Goal: Find specific page/section: Find specific page/section

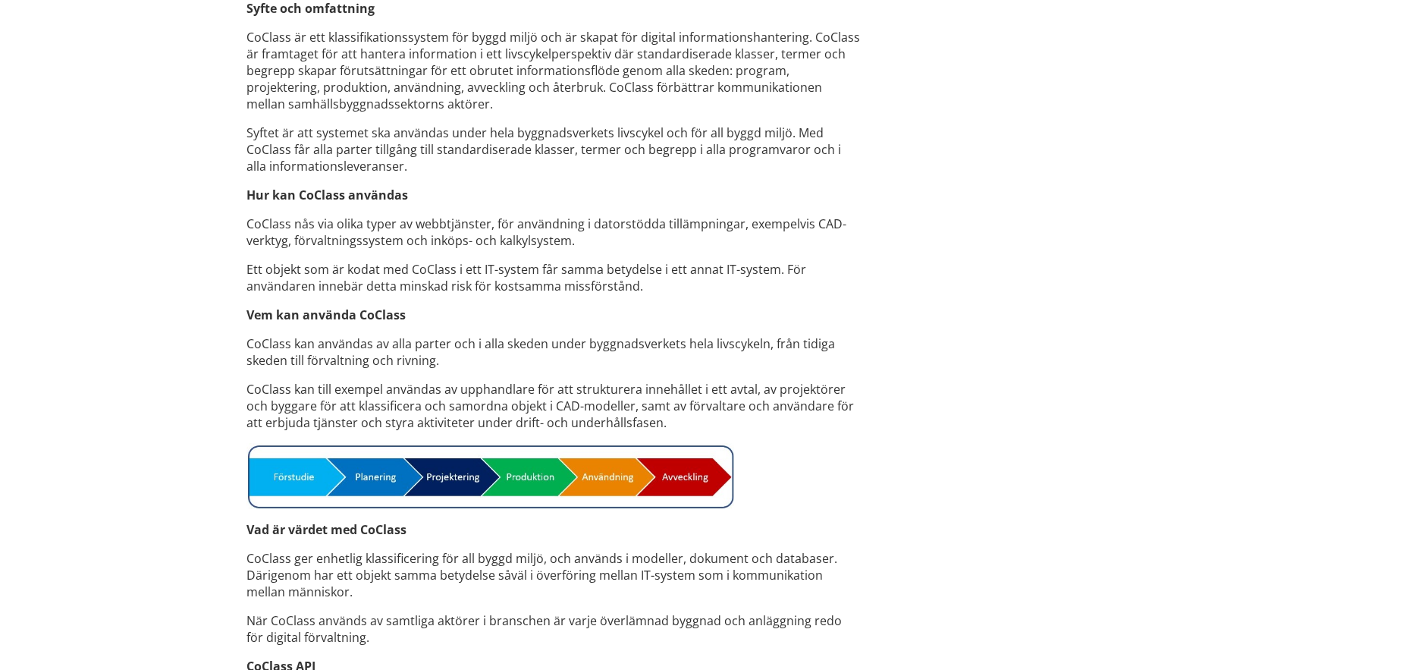
scroll to position [889, 0]
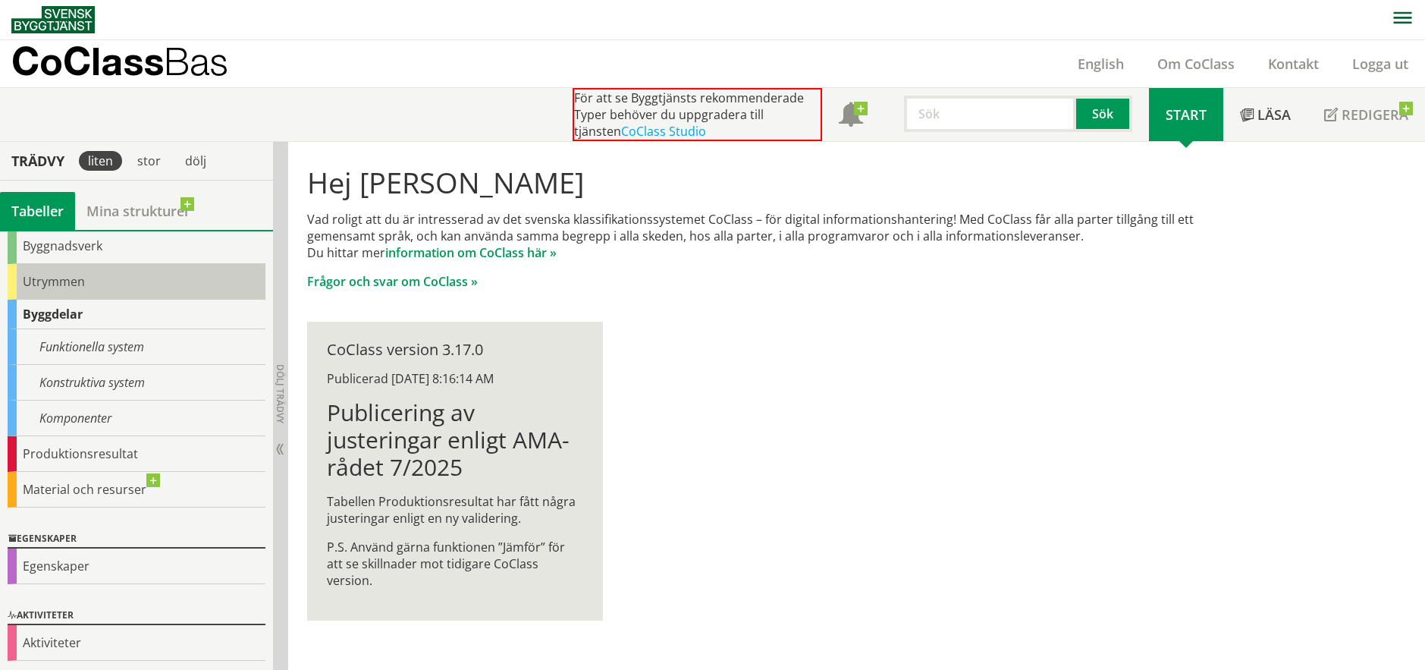
scroll to position [116, 0]
click at [30, 281] on div "Utrymmen" at bounding box center [137, 280] width 258 height 36
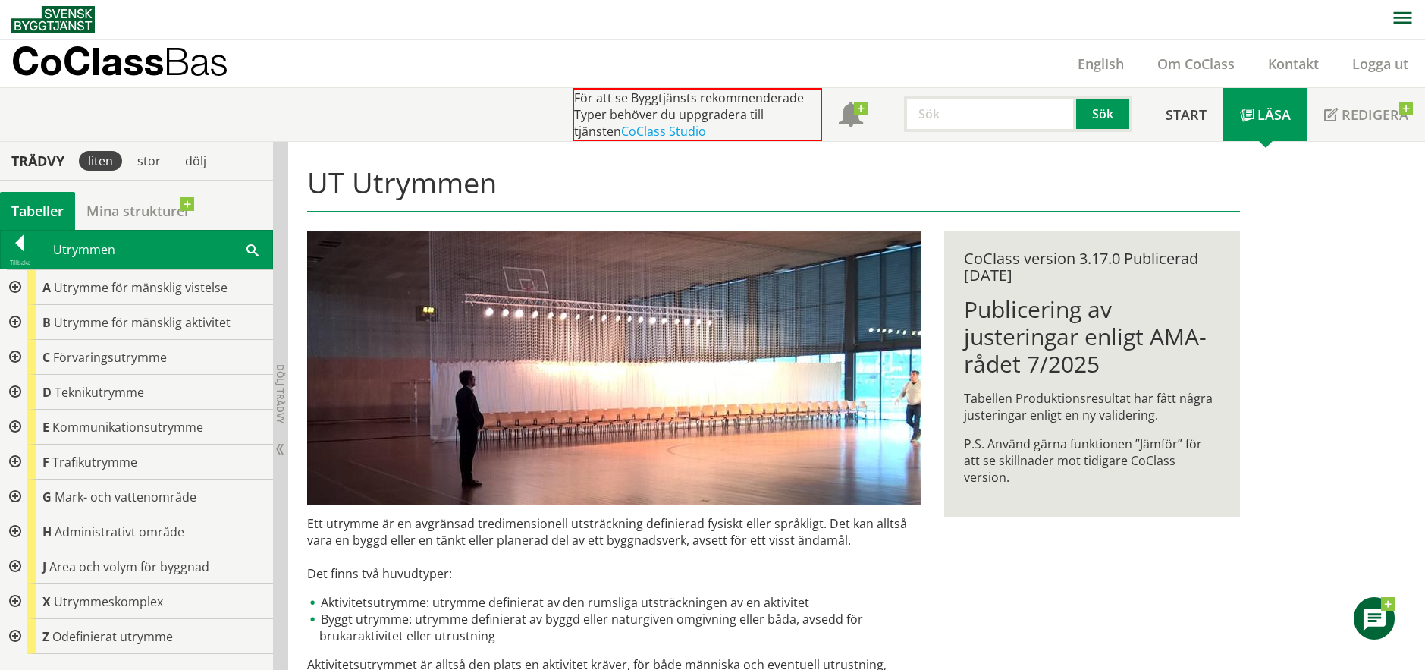
click at [12, 324] on div at bounding box center [13, 322] width 27 height 35
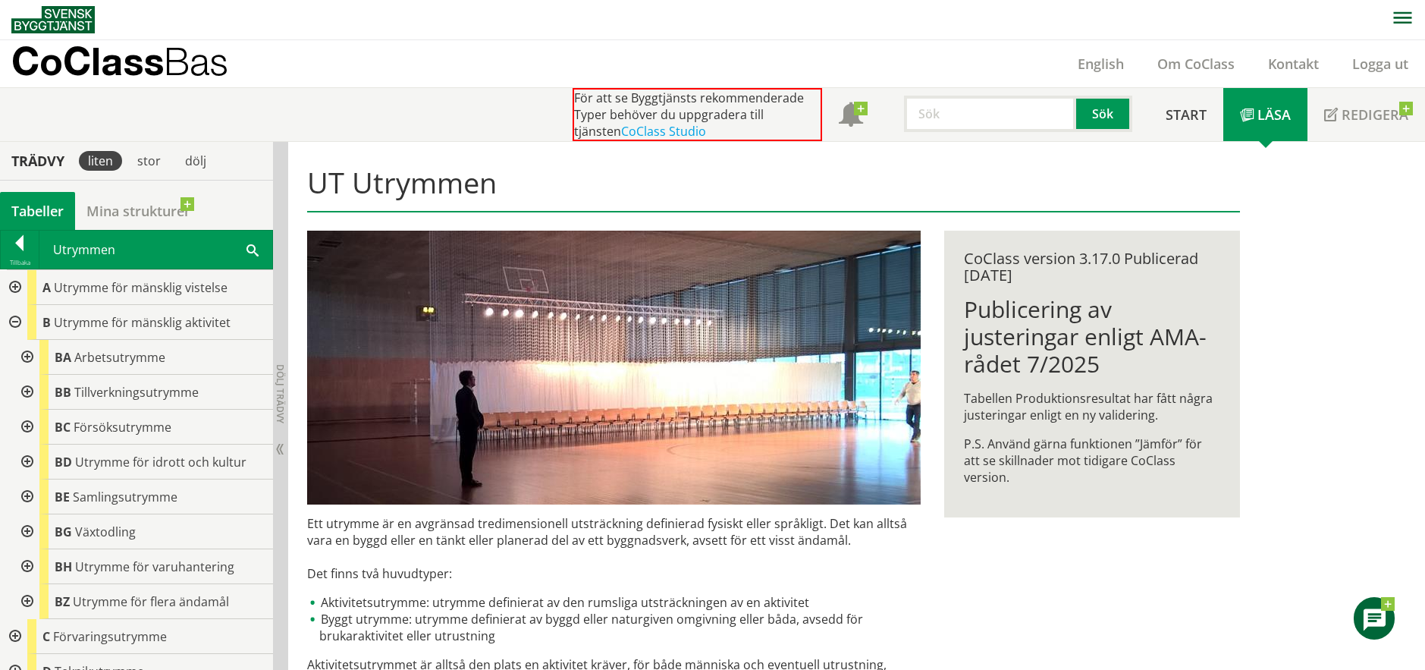
click at [23, 356] on div at bounding box center [25, 357] width 27 height 35
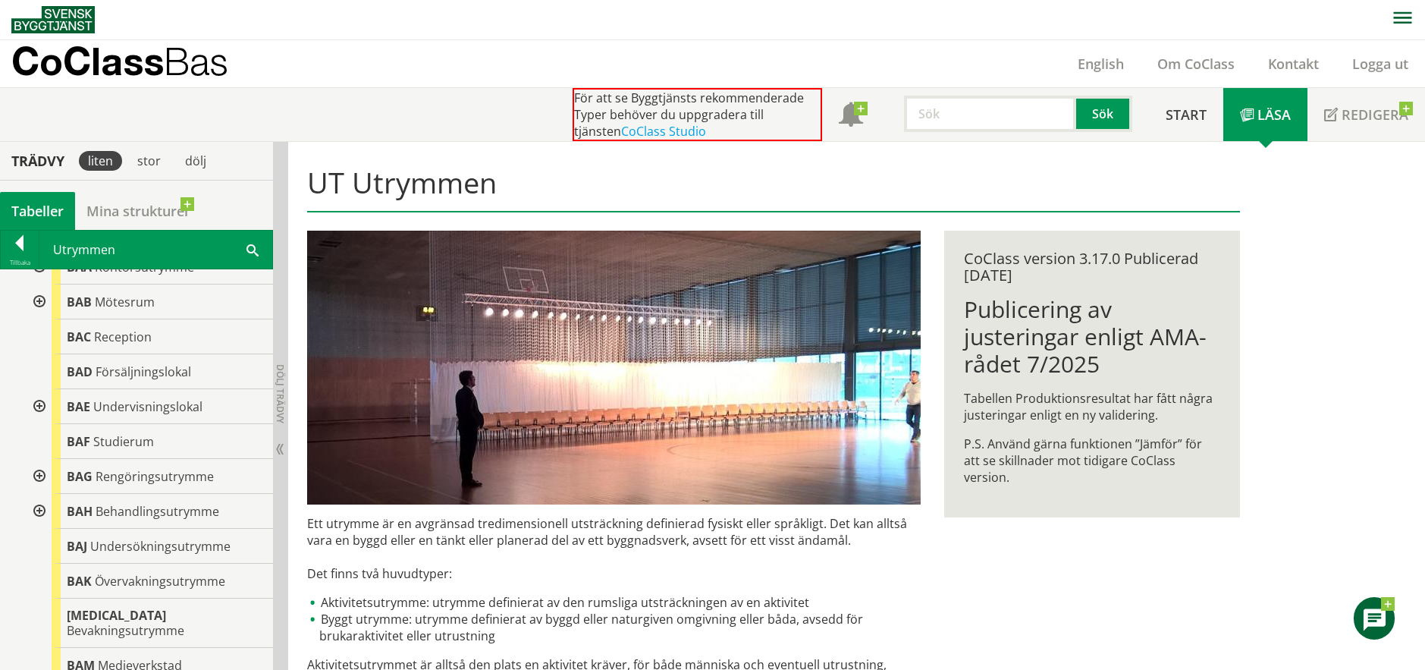
scroll to position [152, 0]
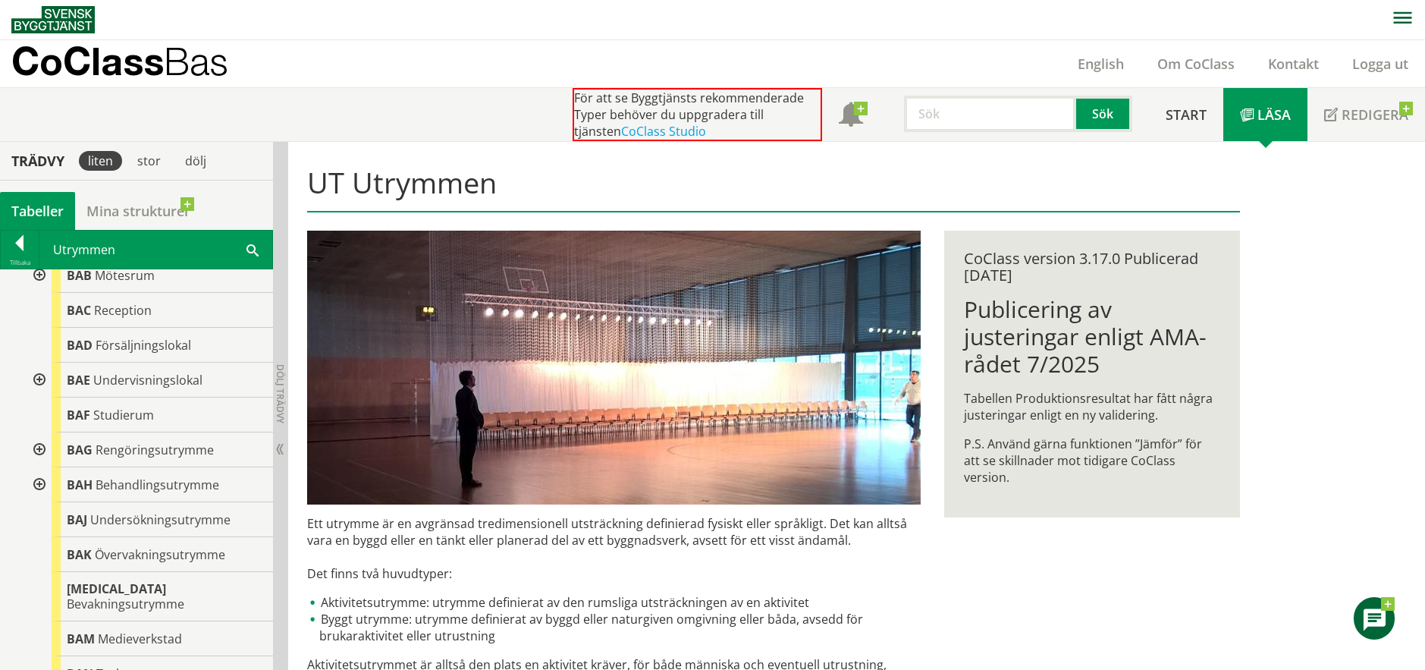
click at [36, 374] on div at bounding box center [37, 380] width 27 height 35
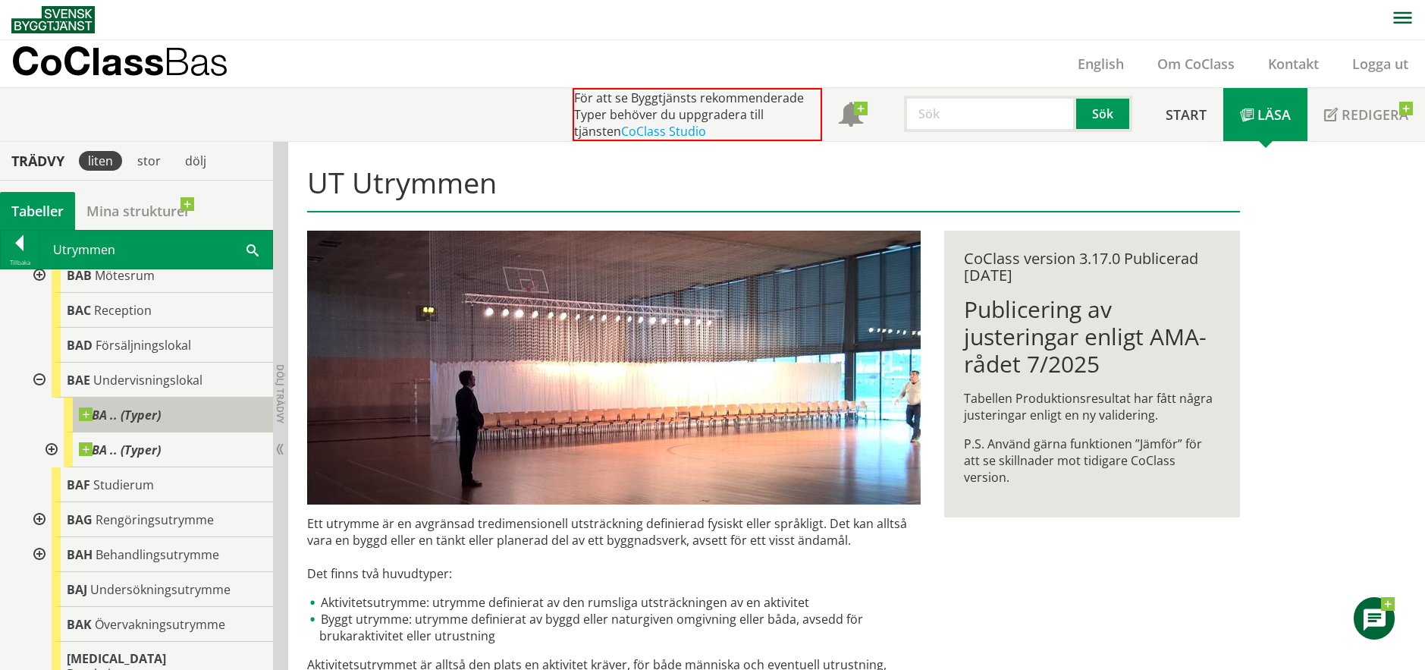
click at [161, 407] on span at bounding box center [161, 407] width 0 height 0
click at [55, 449] on div at bounding box center [49, 449] width 27 height 35
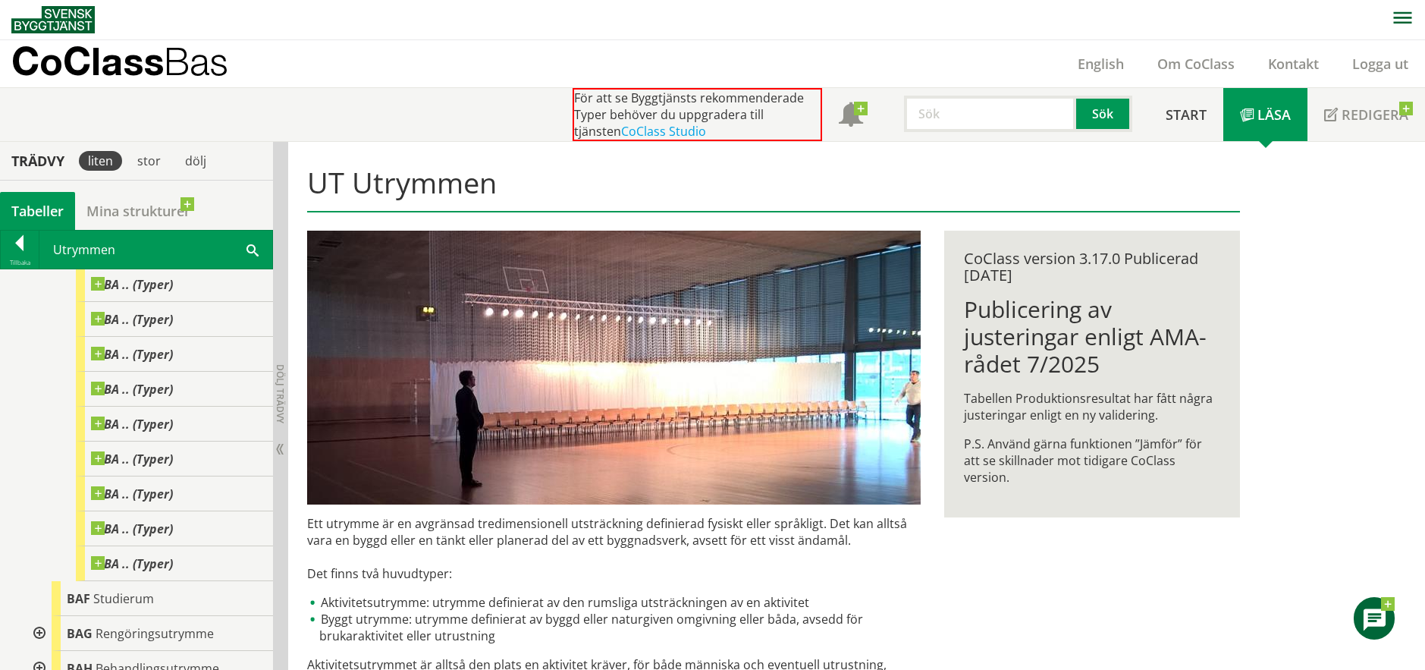
scroll to position [379, 0]
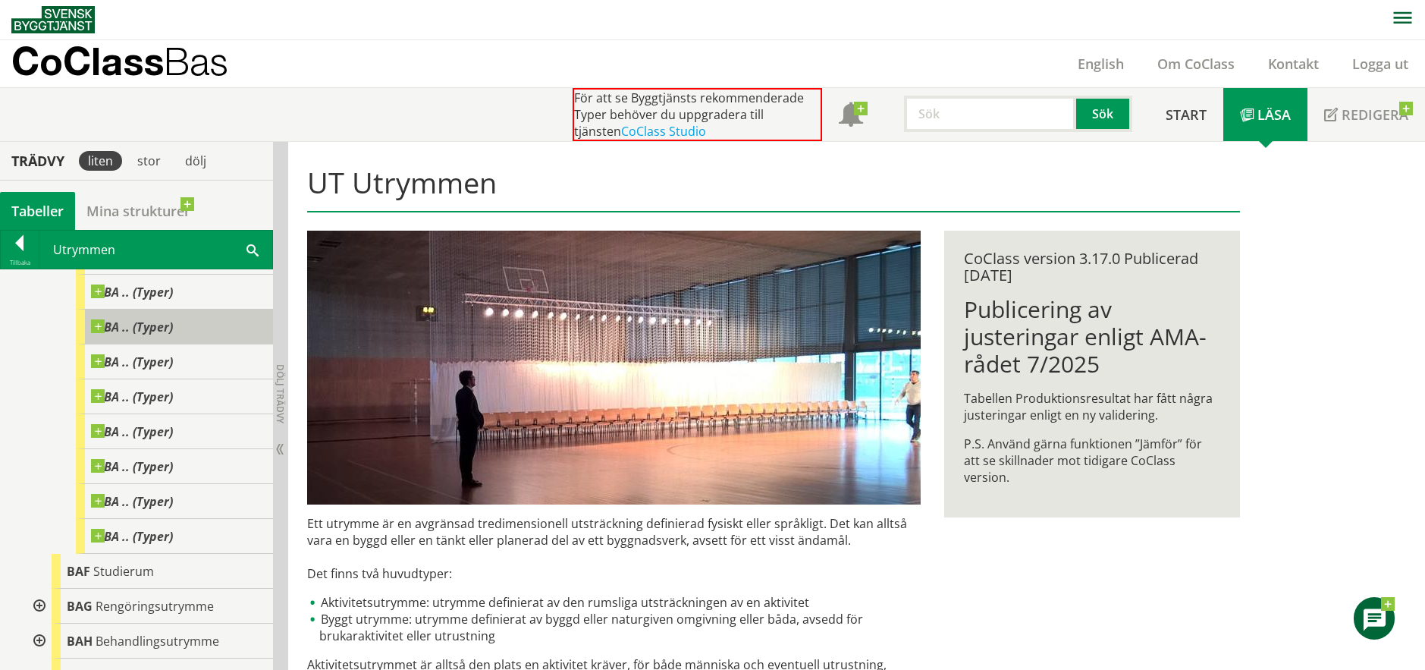
click at [173, 319] on span at bounding box center [173, 319] width 0 height 0
